Goal: Transaction & Acquisition: Purchase product/service

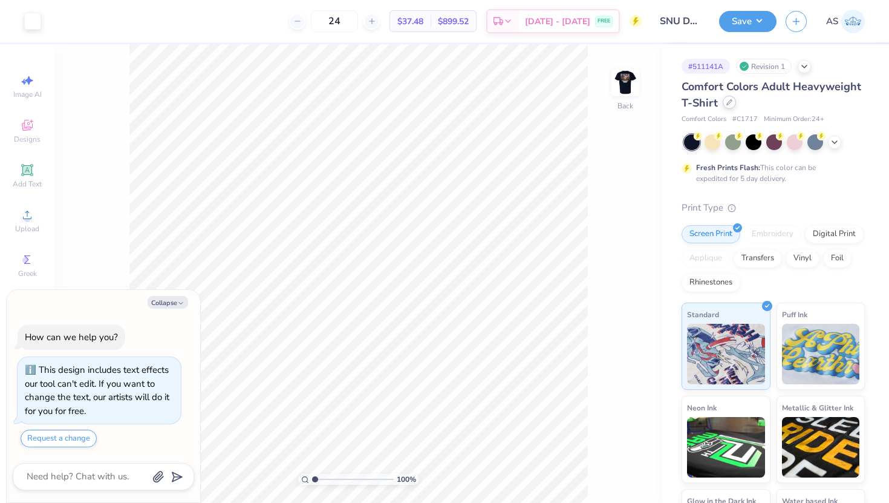
click at [731, 103] on icon at bounding box center [729, 102] width 6 height 6
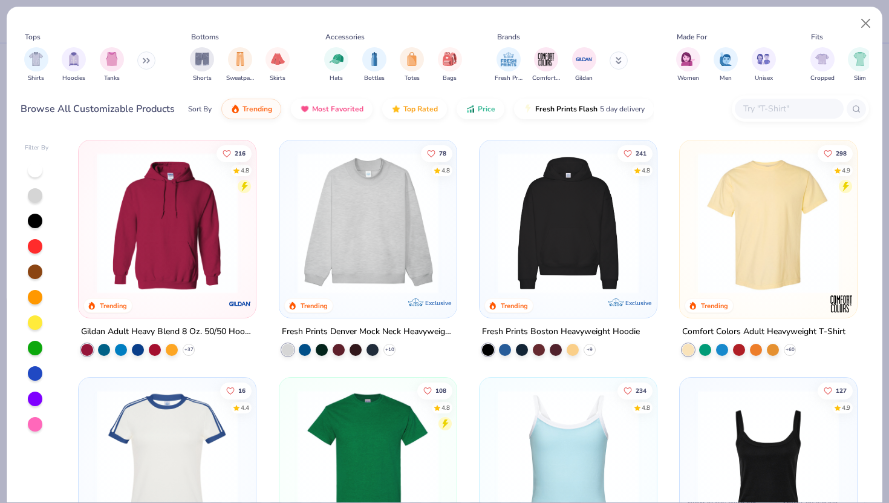
click at [358, 403] on img at bounding box center [367, 459] width 153 height 141
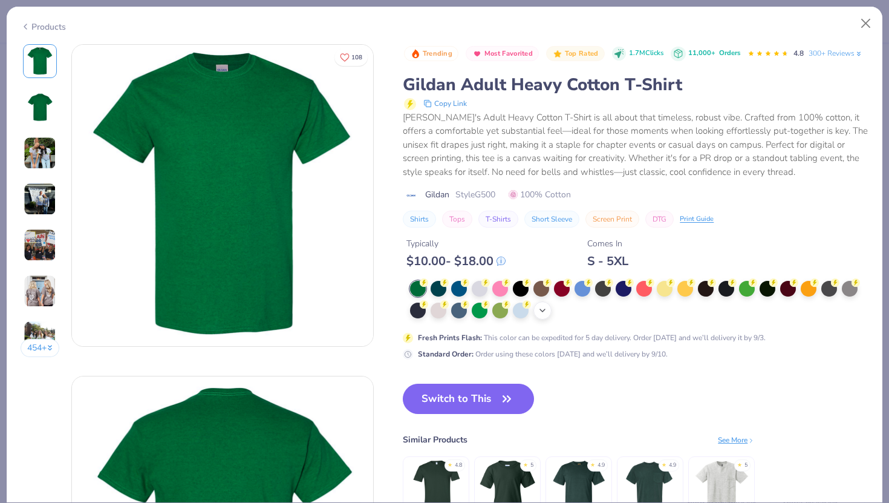
click at [542, 313] on icon at bounding box center [543, 310] width 10 height 10
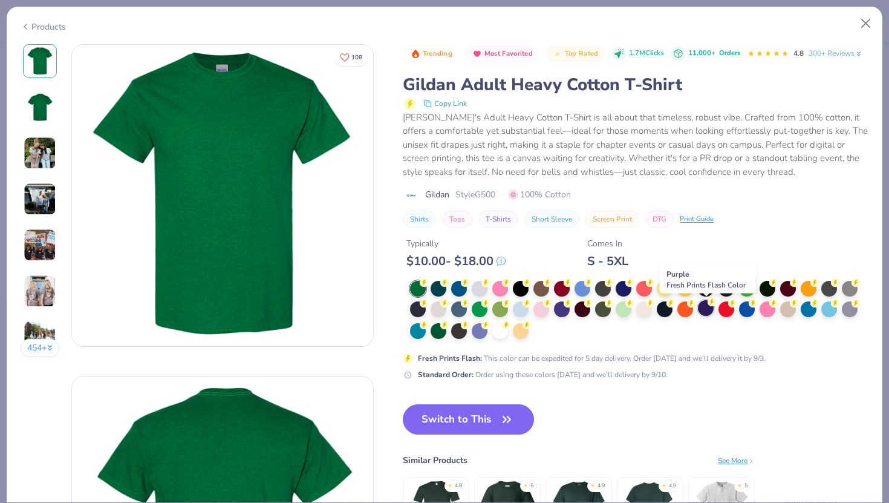
click at [710, 308] on div at bounding box center [706, 308] width 16 height 16
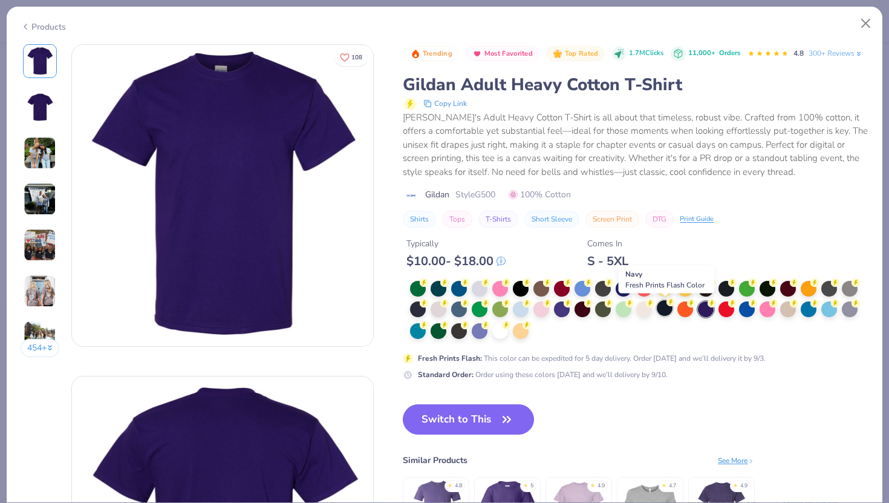
click at [660, 313] on div at bounding box center [665, 308] width 16 height 16
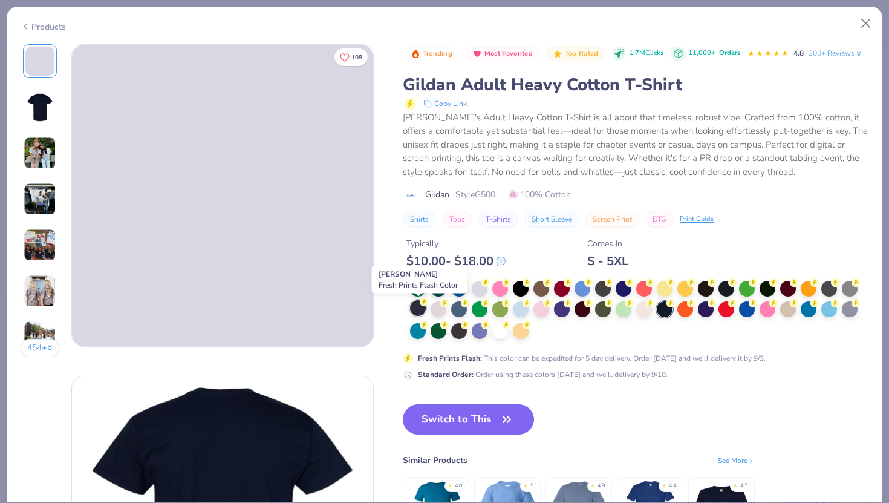
click at [423, 314] on div at bounding box center [418, 308] width 16 height 16
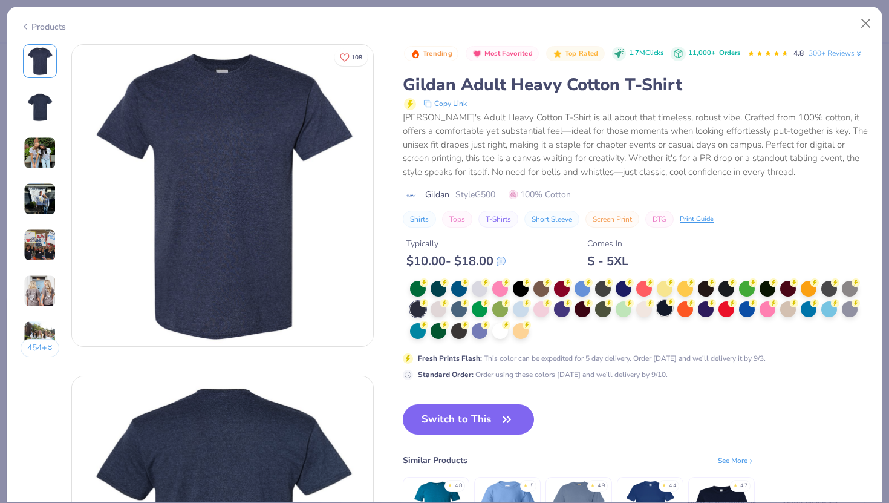
click at [660, 311] on div at bounding box center [665, 308] width 16 height 16
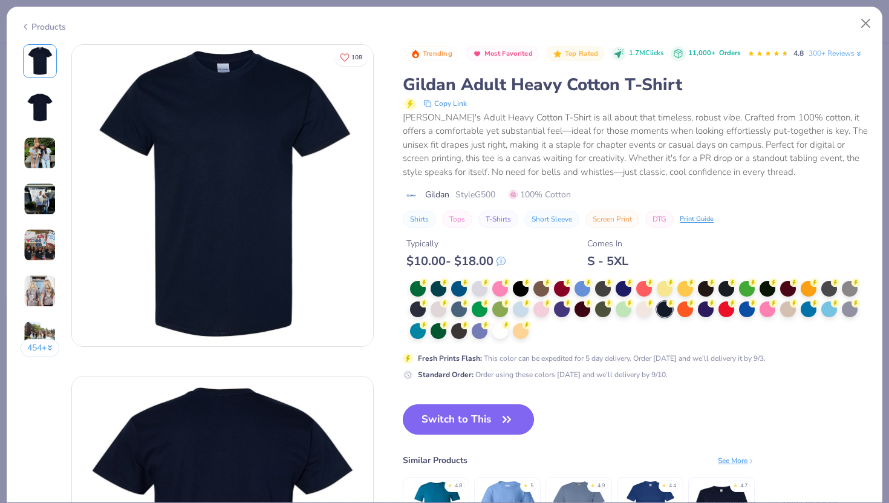
click at [485, 406] on button "Switch to This" at bounding box center [468, 419] width 131 height 30
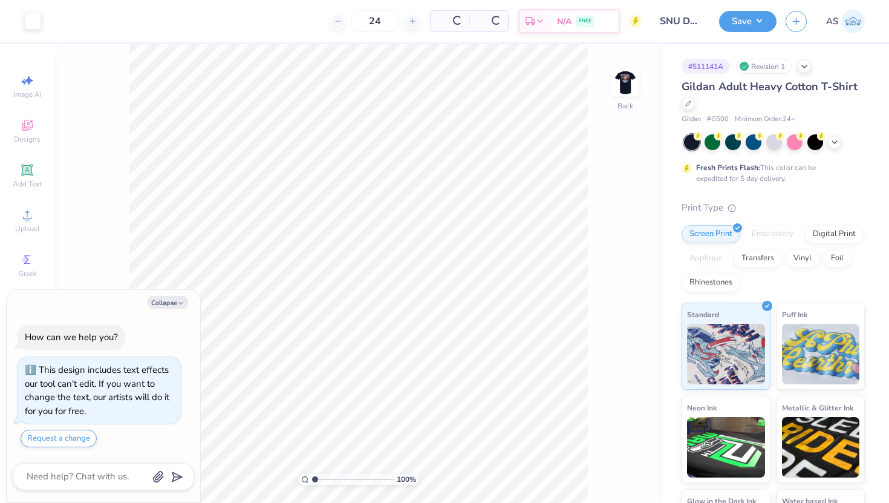
type textarea "x"
click at [721, 120] on span "# G500" at bounding box center [718, 119] width 22 height 10
copy span "G500"
click at [358, 18] on input "24" at bounding box center [334, 21] width 47 height 22
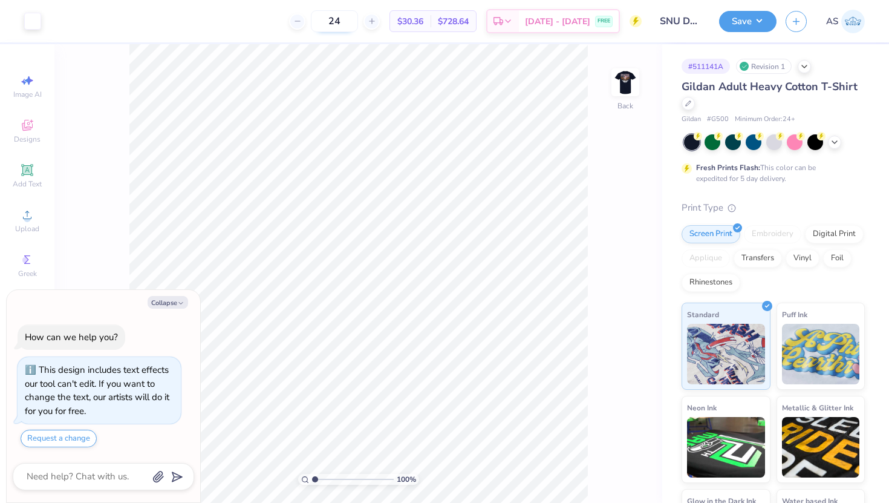
type input "2"
type input "3"
type input "4"
type input "72"
click at [633, 77] on img at bounding box center [625, 82] width 48 height 48
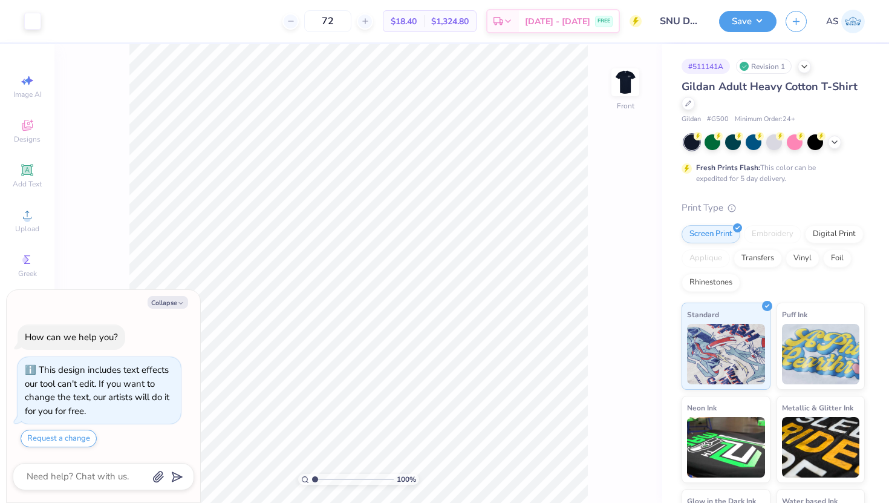
type textarea "x"
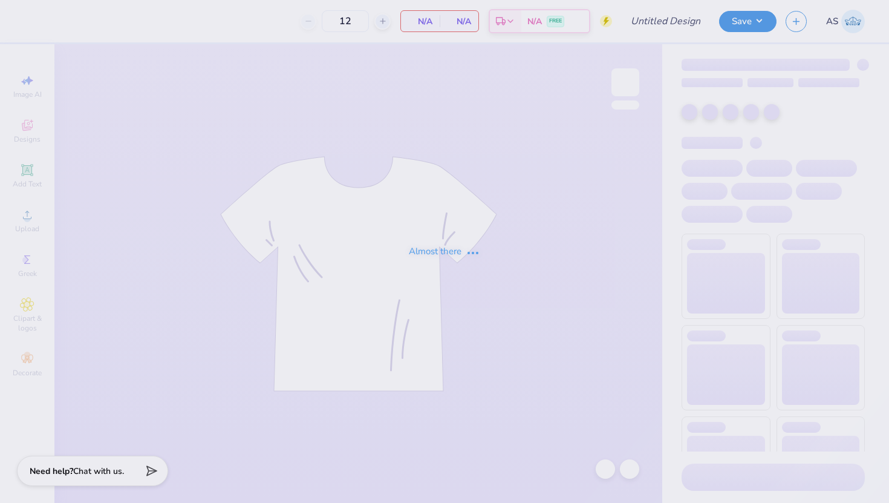
type input "Theta Family Weekend"
type input "24"
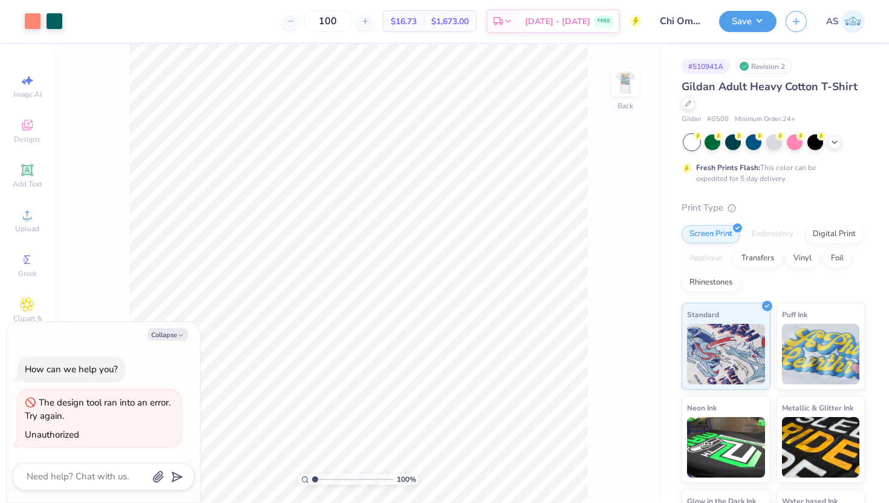
click at [851, 18] on img at bounding box center [853, 22] width 24 height 24
